Goal: Task Accomplishment & Management: Manage account settings

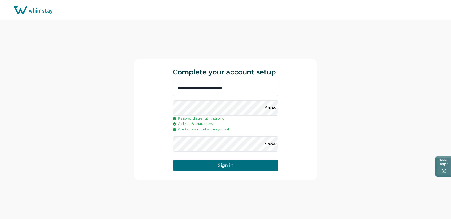
click at [222, 167] on button "Sign in" at bounding box center [226, 165] width 106 height 11
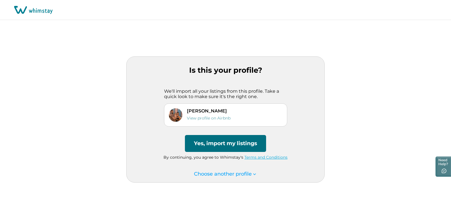
click at [217, 143] on button "Yes, import my listings" at bounding box center [225, 143] width 81 height 17
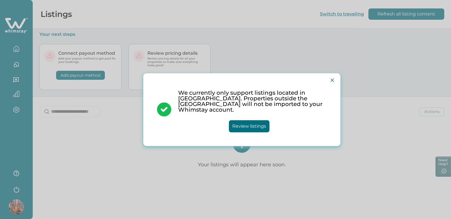
click at [247, 125] on button "Review listings" at bounding box center [249, 126] width 41 height 12
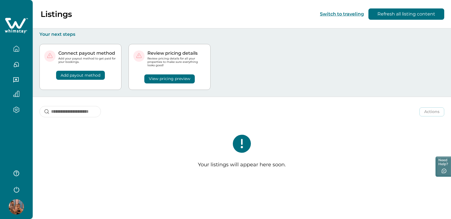
click at [16, 46] on icon "button" at bounding box center [16, 49] width 6 height 6
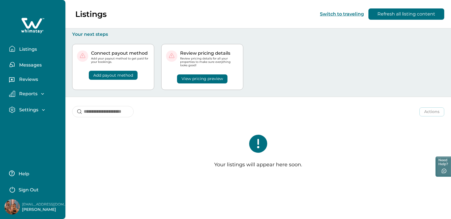
click at [30, 48] on p "Listings" at bounding box center [26, 50] width 19 height 6
click at [37, 65] on p "Messages" at bounding box center [29, 65] width 24 height 6
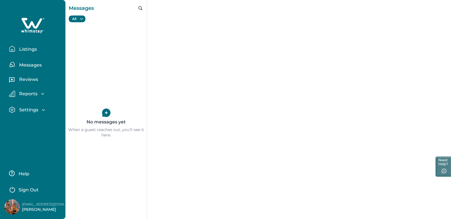
click at [29, 80] on p "Reviews" at bounding box center [27, 80] width 21 height 6
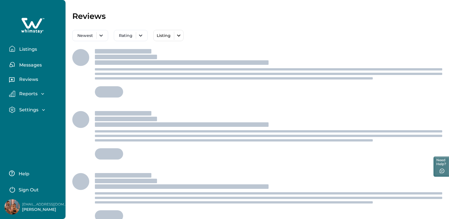
click at [29, 93] on p "Reports" at bounding box center [27, 94] width 20 height 6
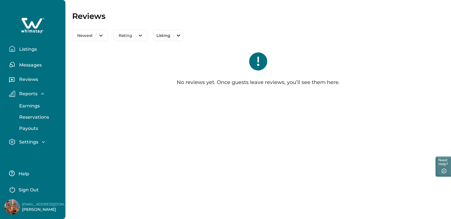
click at [42, 142] on icon "button" at bounding box center [43, 142] width 3 height 2
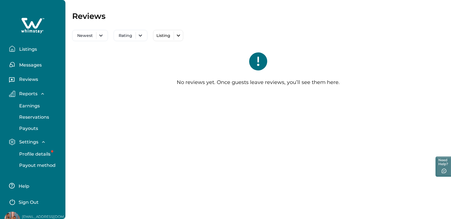
click at [42, 154] on p "Profile details" at bounding box center [33, 155] width 33 height 6
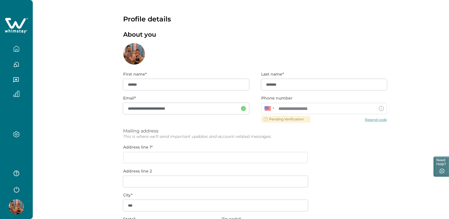
click at [290, 110] on div "**********" at bounding box center [324, 108] width 126 height 11
